Goal: Use online tool/utility

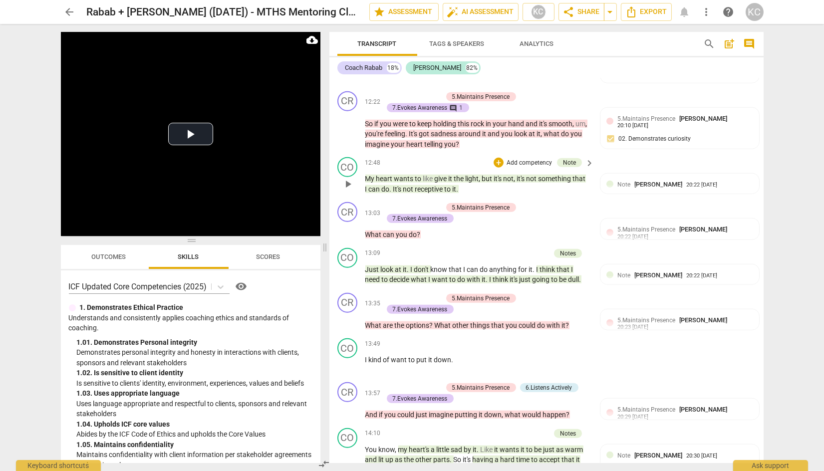
scroll to position [2399, 0]
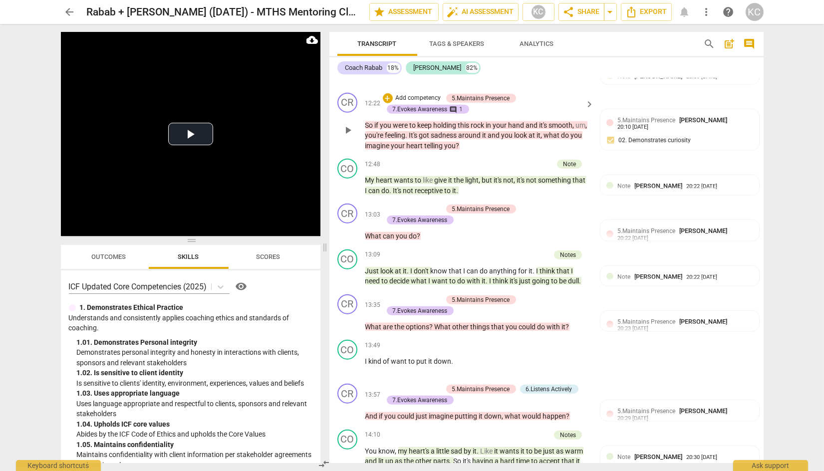
click at [457, 131] on span "sadness" at bounding box center [444, 135] width 27 height 8
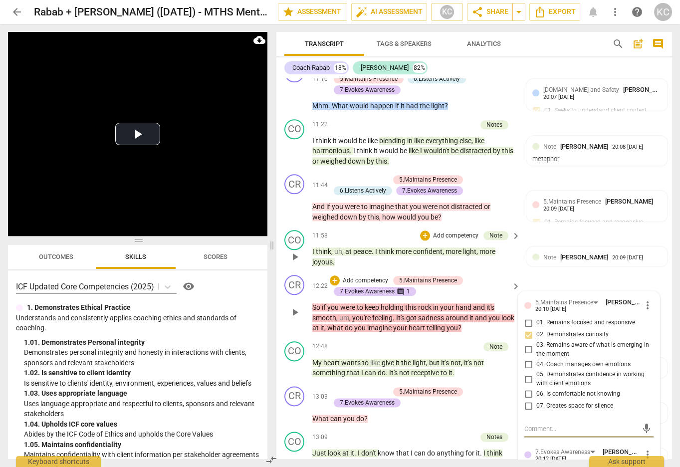
scroll to position [2268, 0]
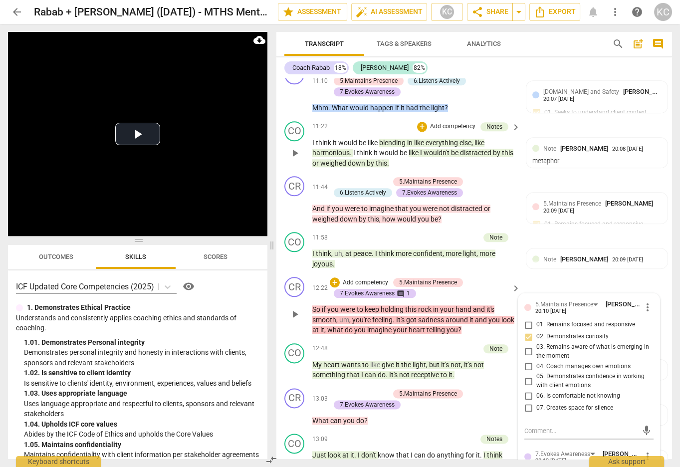
click at [412, 147] on span "in" at bounding box center [410, 143] width 7 height 8
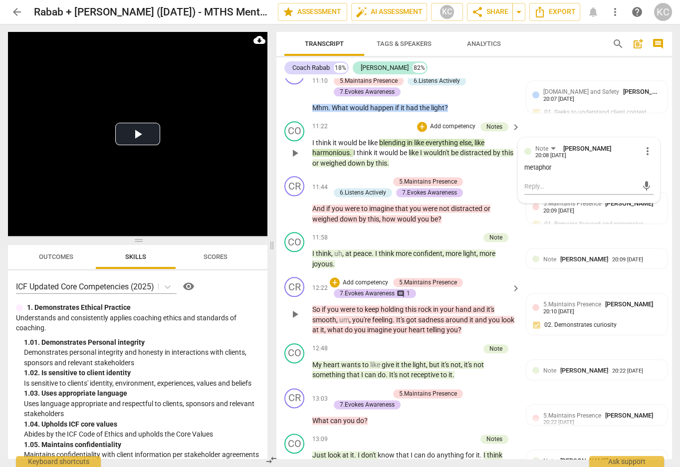
click at [471, 153] on span "distracted" at bounding box center [476, 153] width 33 height 8
click at [404, 157] on span "be" at bounding box center [404, 153] width 9 height 8
click at [293, 154] on span "pause" at bounding box center [295, 153] width 12 height 12
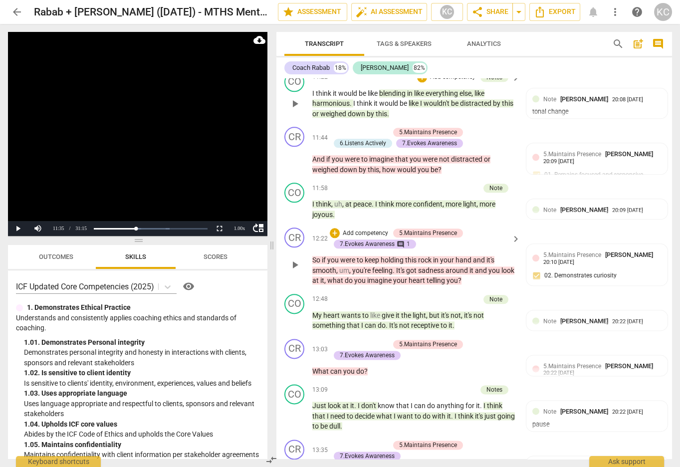
scroll to position [2318, 0]
click at [382, 319] on span "give" at bounding box center [389, 315] width 14 height 8
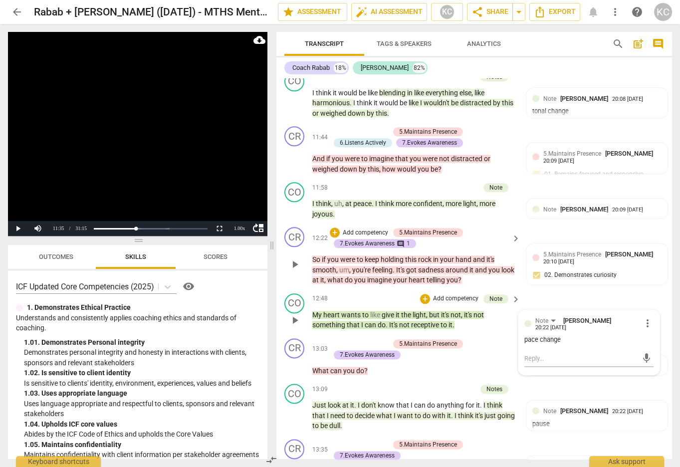
click at [374, 304] on div "12:48 + Add competency Note keyboard_arrow_right" at bounding box center [416, 298] width 209 height 11
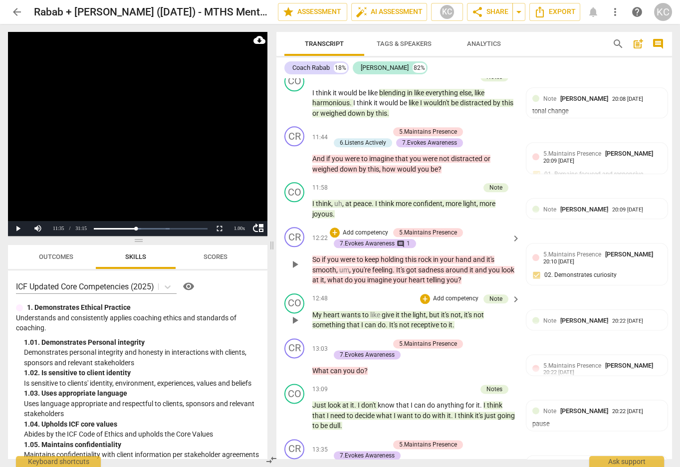
click at [394, 319] on span "give" at bounding box center [389, 315] width 14 height 8
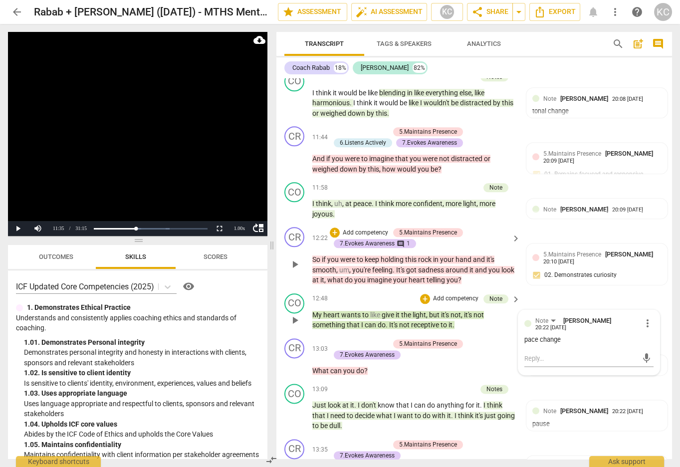
click at [423, 325] on span "receptive" at bounding box center [425, 325] width 29 height 8
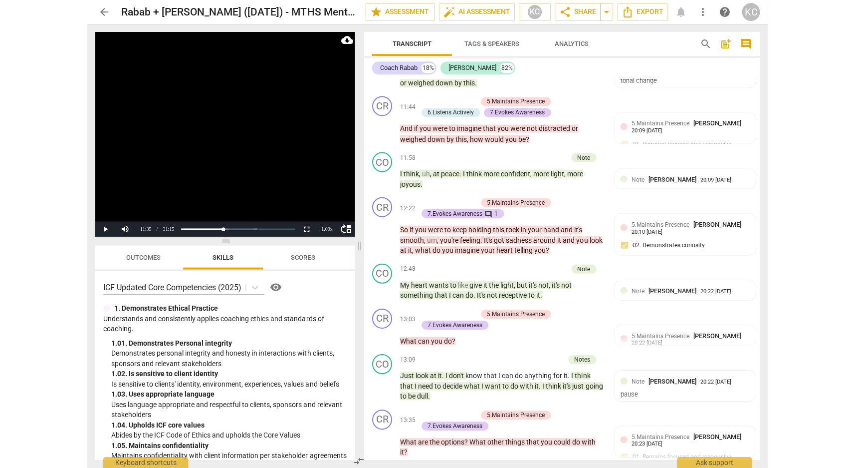
scroll to position [2285, 0]
